Goal: Book appointment/travel/reservation

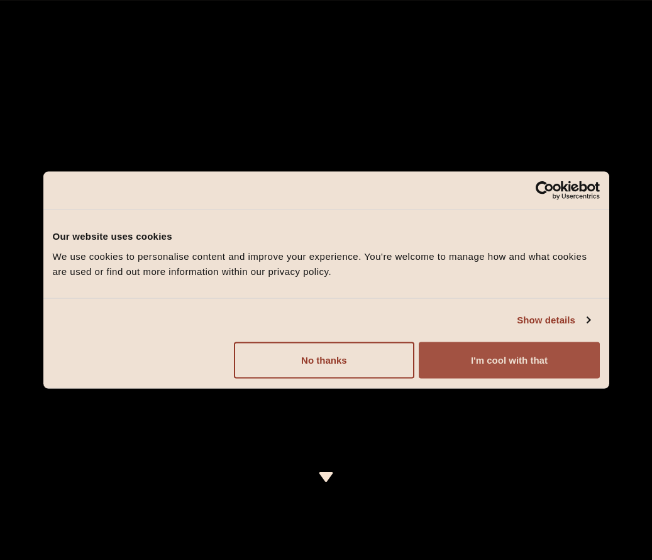
click at [489, 367] on button "I'm cool with that" at bounding box center [509, 359] width 180 height 36
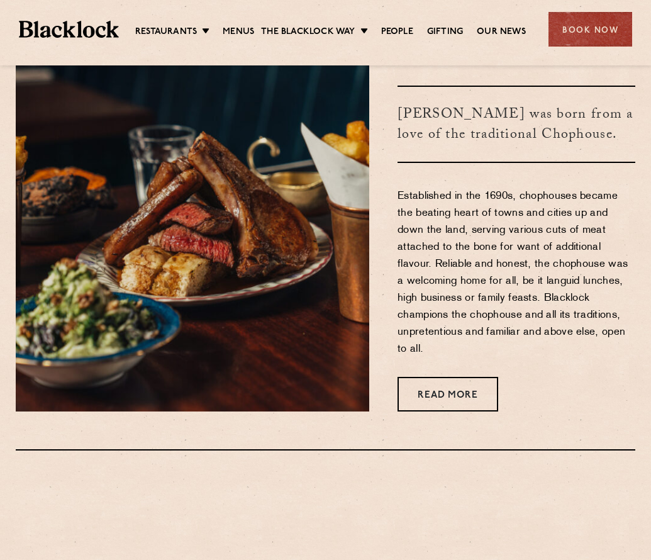
scroll to position [577, 0]
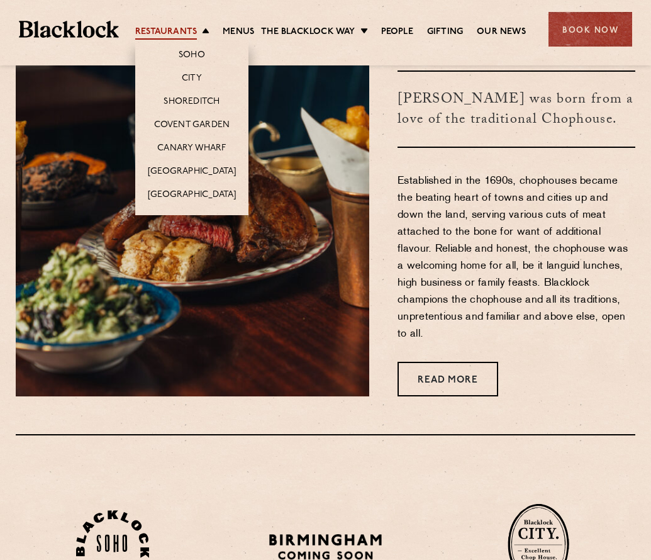
click at [160, 29] on link "Restaurants" at bounding box center [166, 33] width 62 height 14
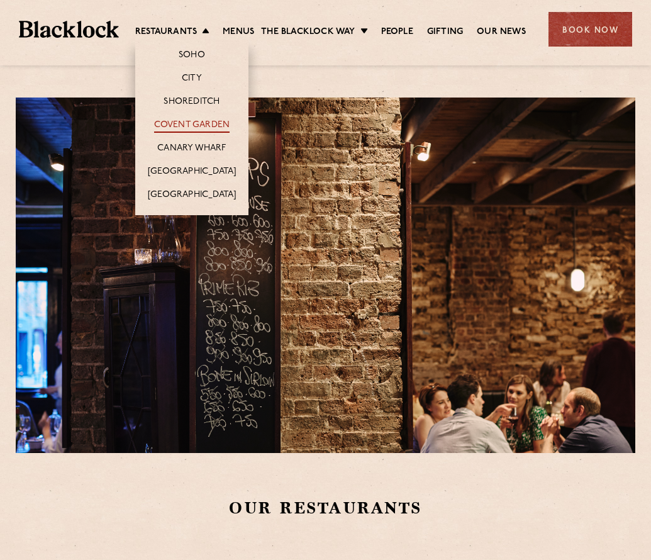
click at [188, 126] on link "Covent Garden" at bounding box center [192, 126] width 76 height 14
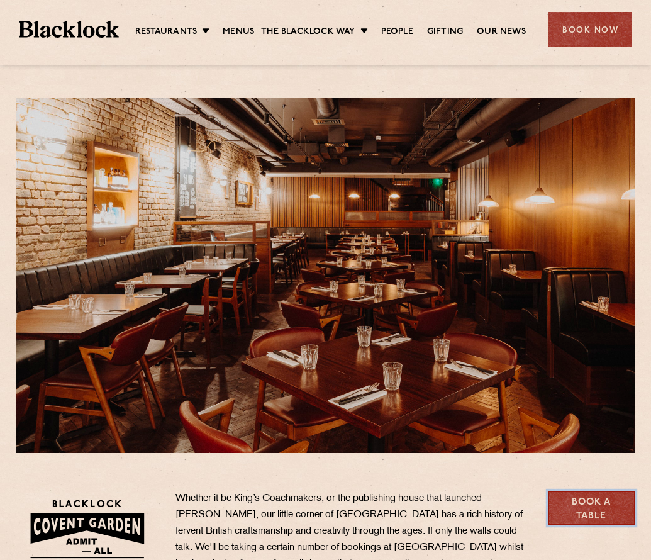
click at [587, 517] on link "Book a Table" at bounding box center [591, 508] width 87 height 35
